Goal: Find specific page/section: Find specific page/section

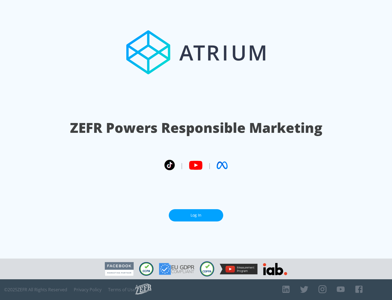
click at [196, 213] on link "Log In" at bounding box center [196, 215] width 54 height 12
